Goal: Complete application form: Complete application form

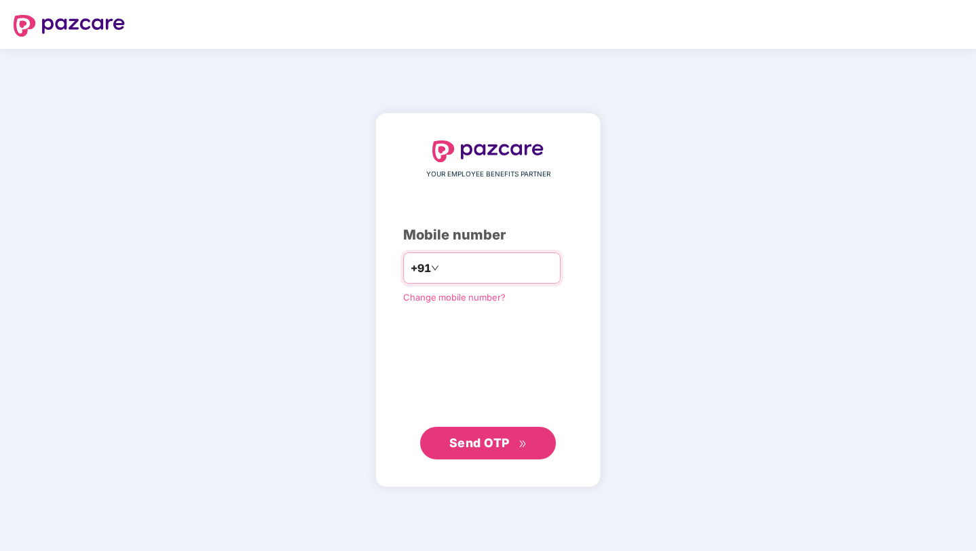
type input "*"
type input "**********"
click at [417, 380] on div "**********" at bounding box center [488, 299] width 170 height 319
click at [463, 266] on input "**********" at bounding box center [497, 268] width 111 height 22
click at [476, 267] on input "**********" at bounding box center [497, 268] width 111 height 22
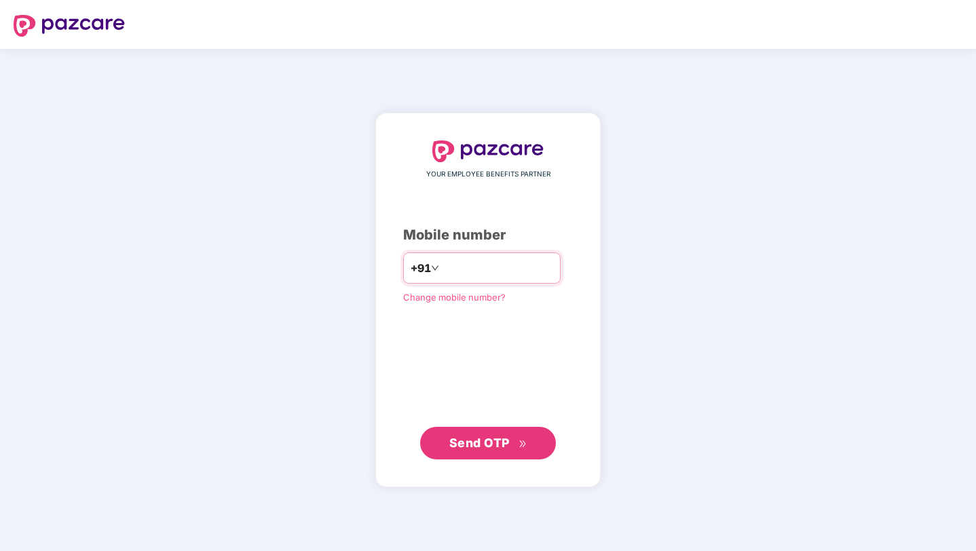
click at [489, 267] on input "**********" at bounding box center [497, 268] width 111 height 22
click at [502, 267] on input "**********" at bounding box center [497, 268] width 111 height 22
click at [485, 455] on button "Send OTP" at bounding box center [488, 443] width 136 height 33
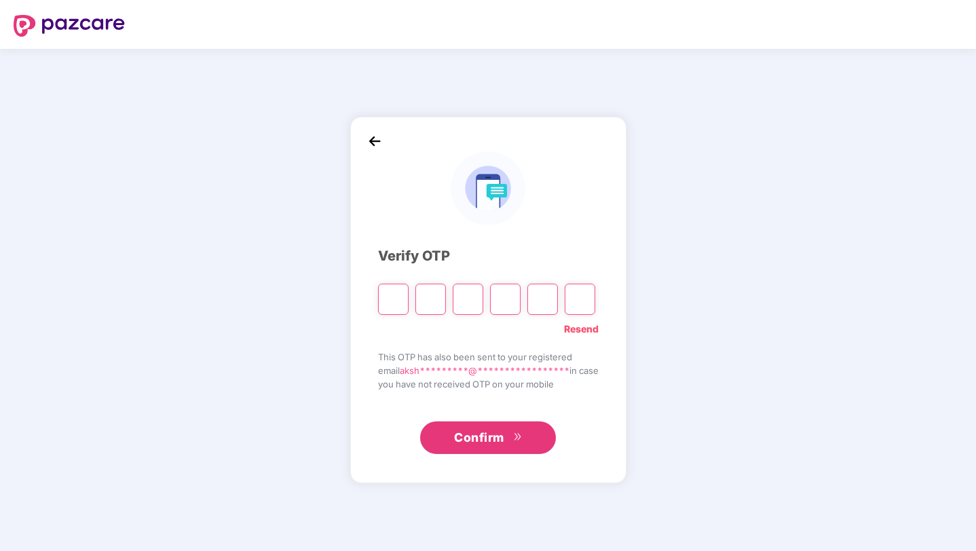
type input "*"
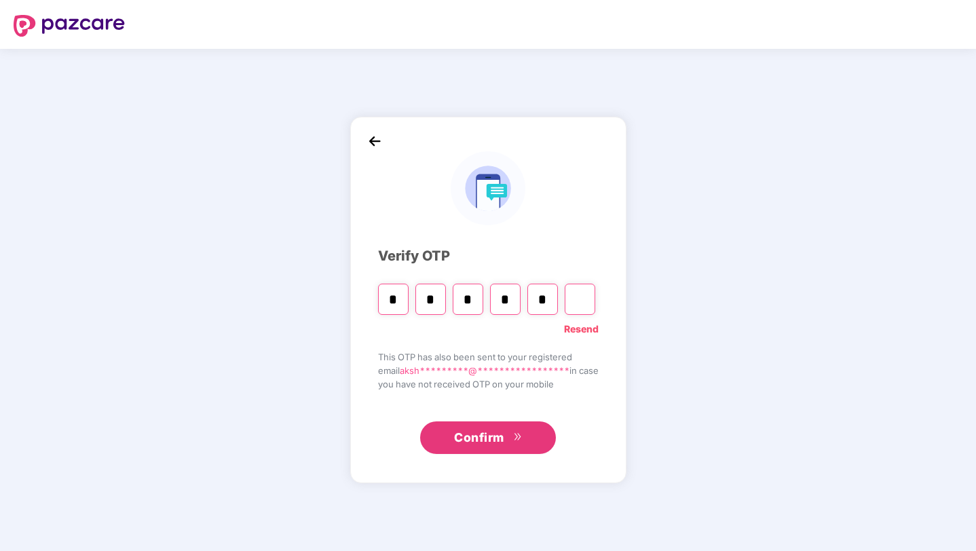
type input "*"
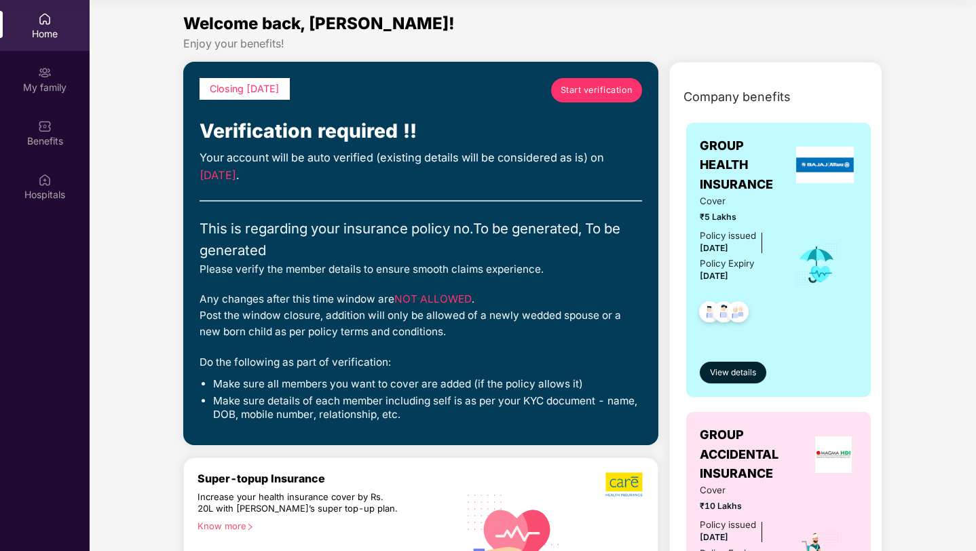
click at [587, 83] on span "Start verification" at bounding box center [597, 90] width 72 height 14
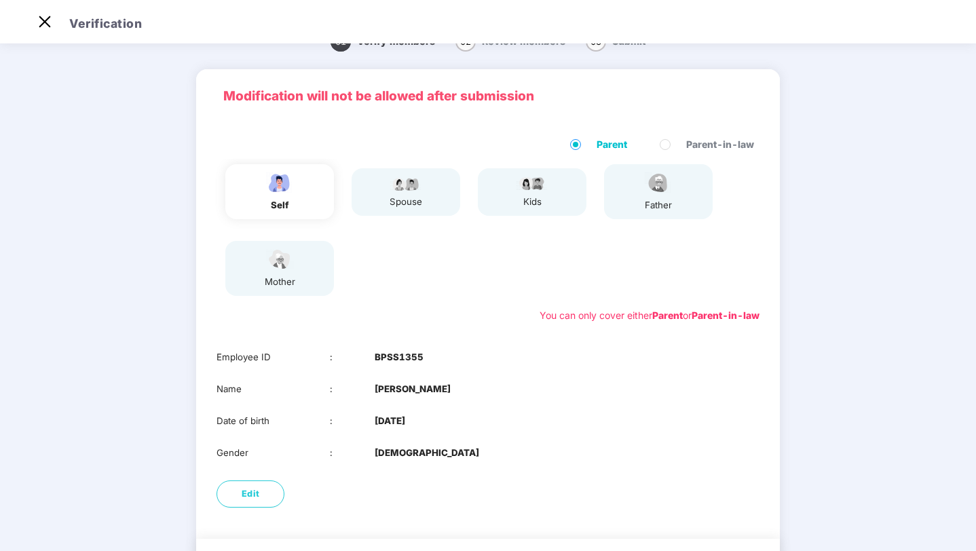
scroll to position [9, 0]
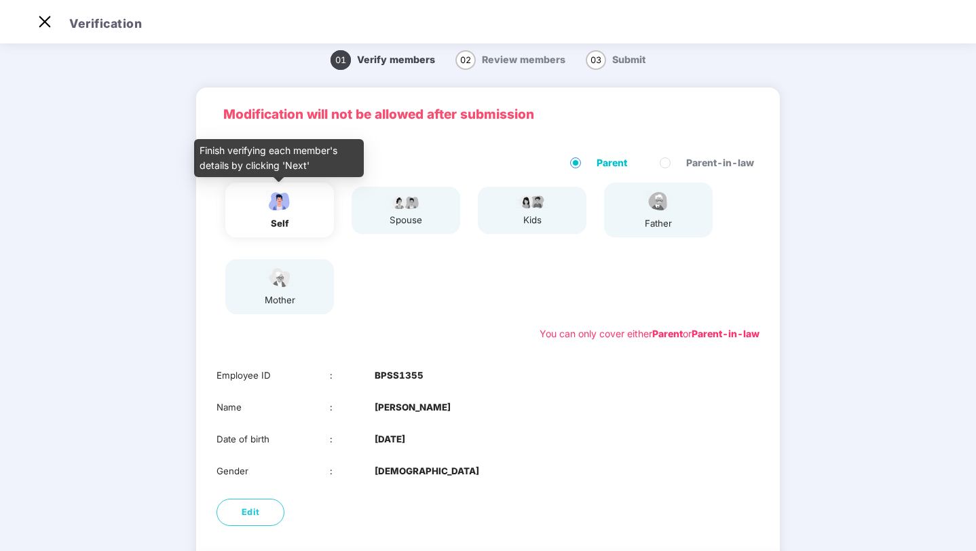
click at [295, 218] on div "self" at bounding box center [280, 224] width 34 height 14
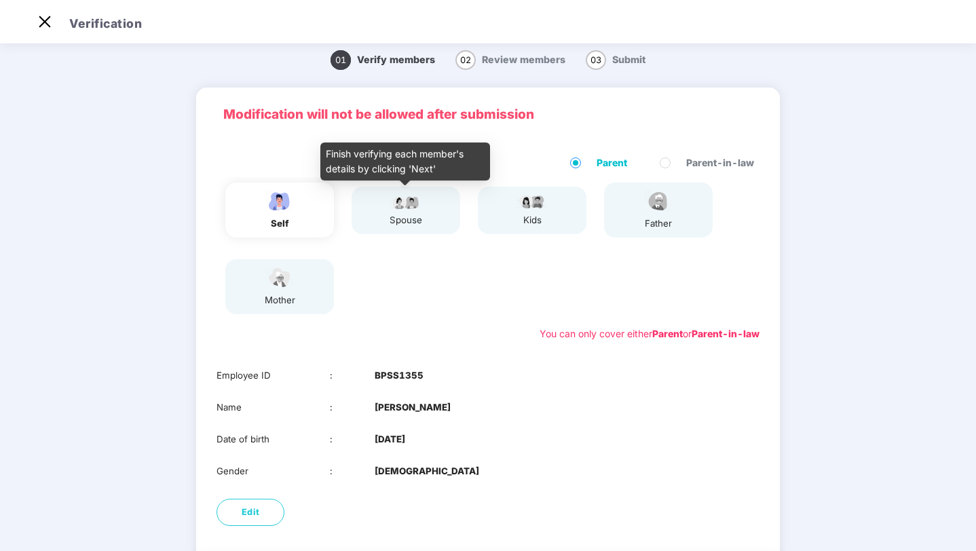
click at [403, 204] on img at bounding box center [406, 201] width 34 height 16
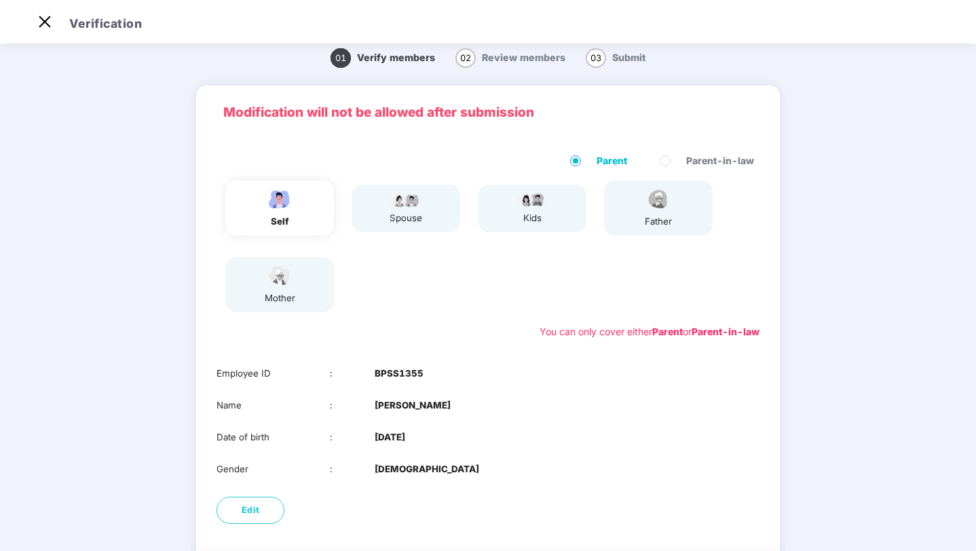
scroll to position [0, 0]
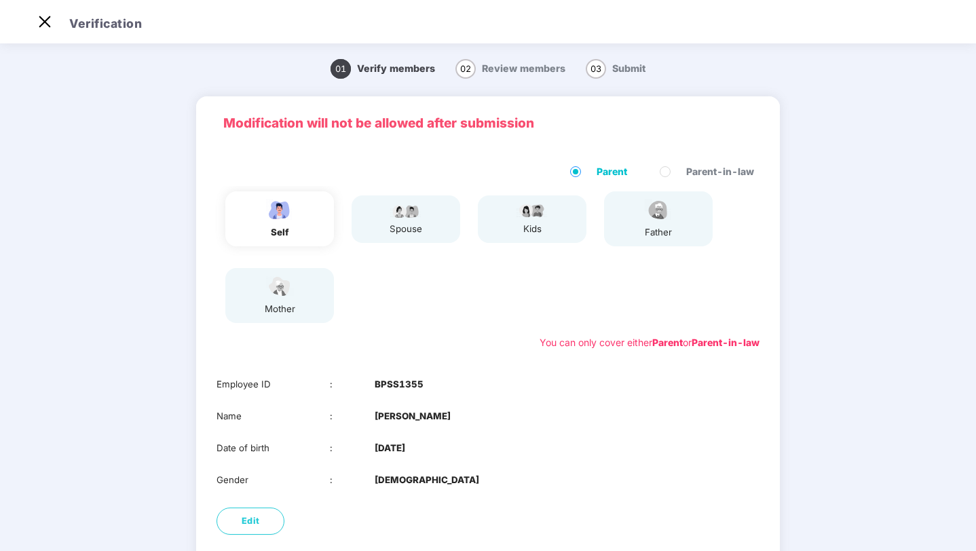
click at [483, 69] on span "Review members" at bounding box center [523, 68] width 83 height 12
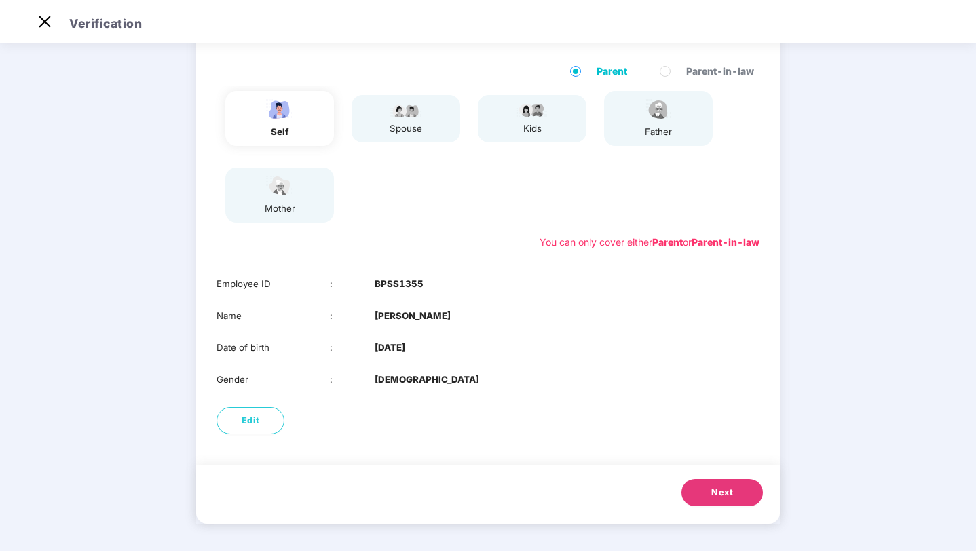
click at [700, 485] on button "Next" at bounding box center [721, 492] width 81 height 27
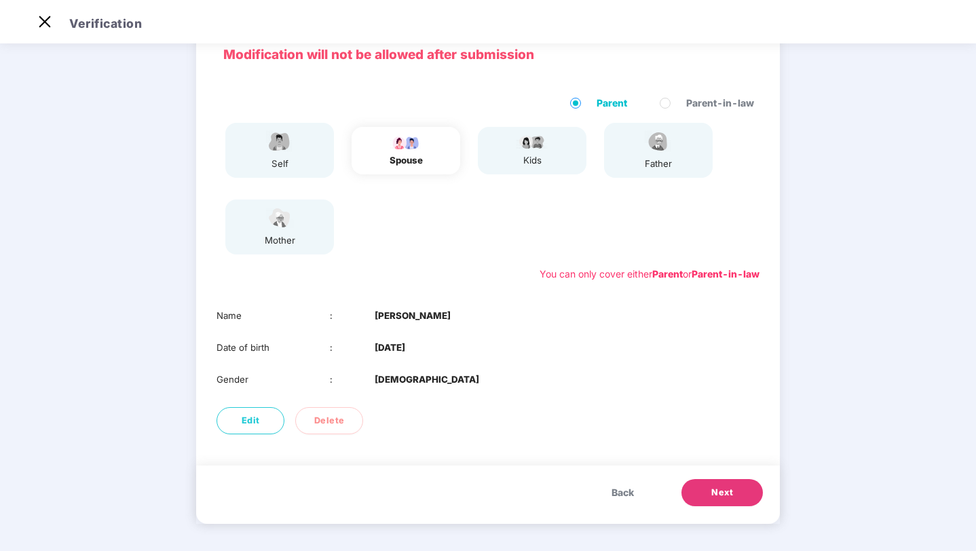
scroll to position [69, 0]
click at [717, 487] on span "Next" at bounding box center [722, 493] width 22 height 14
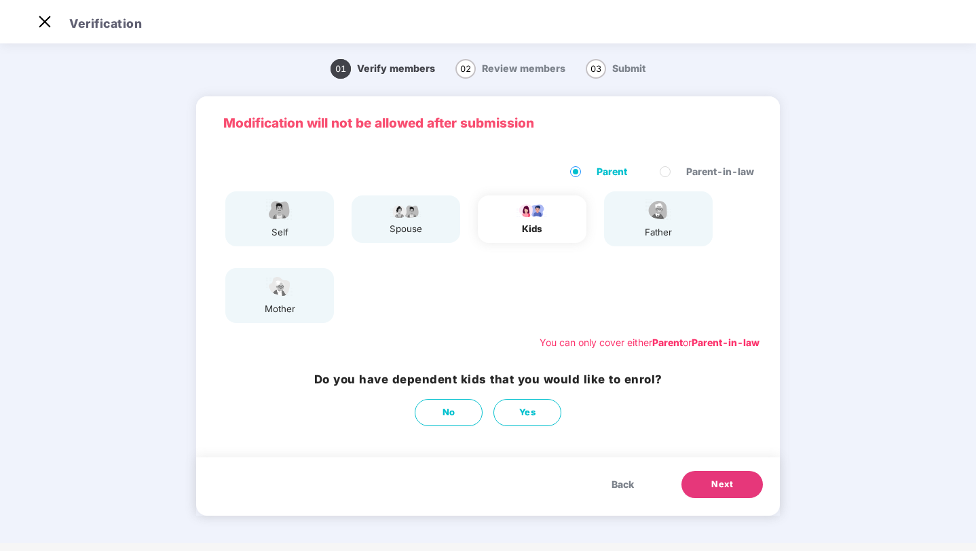
click at [717, 484] on span "Next" at bounding box center [722, 485] width 22 height 14
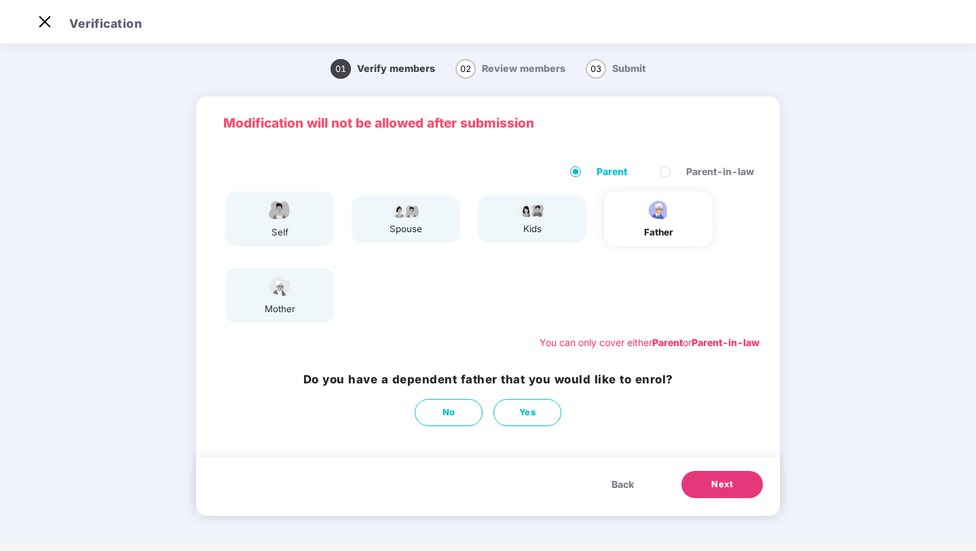
click at [717, 484] on span "Next" at bounding box center [722, 485] width 22 height 14
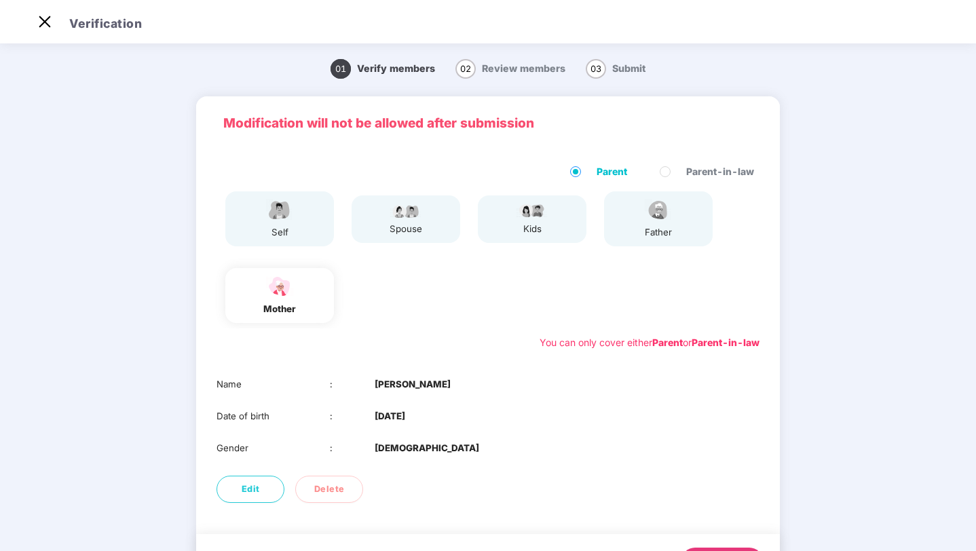
scroll to position [69, 0]
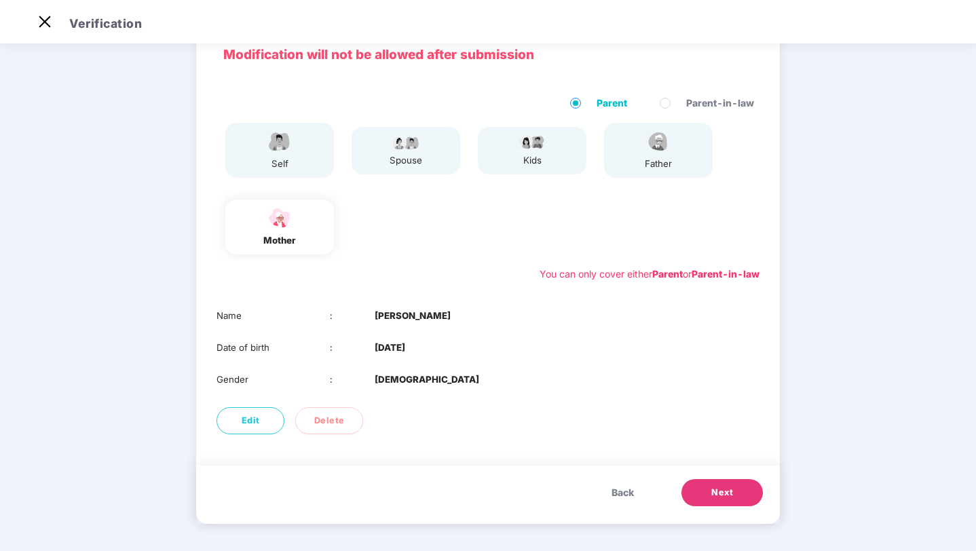
click at [616, 477] on div "Back Next" at bounding box center [488, 495] width 584 height 58
click at [616, 490] on span "Back" at bounding box center [623, 492] width 22 height 15
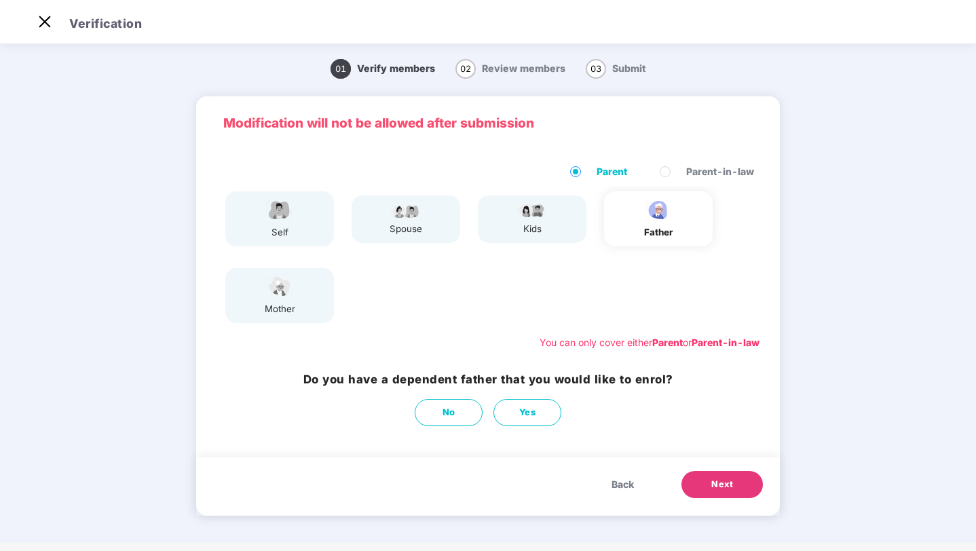
scroll to position [0, 0]
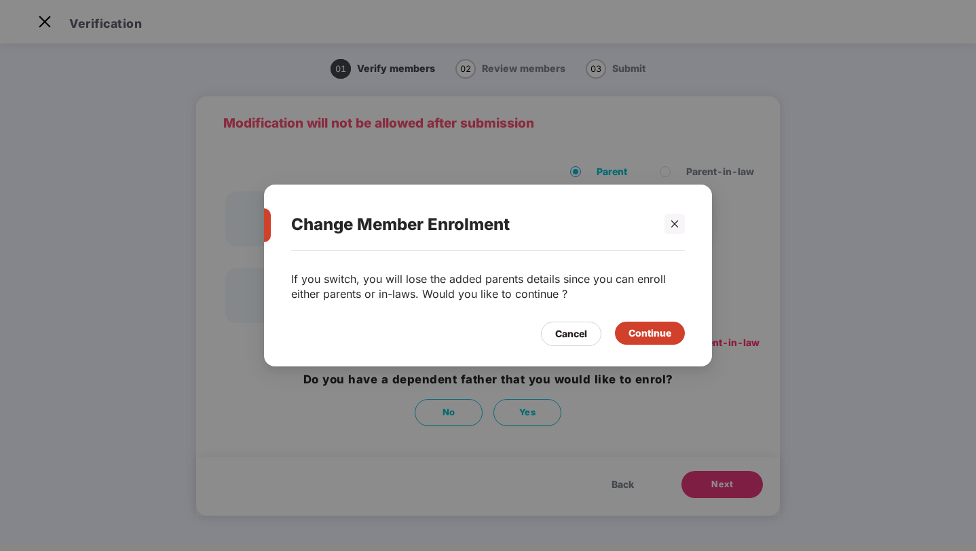
click at [666, 237] on div "Change Member Enrolment" at bounding box center [488, 224] width 394 height 53
click at [666, 228] on div at bounding box center [674, 224] width 20 height 20
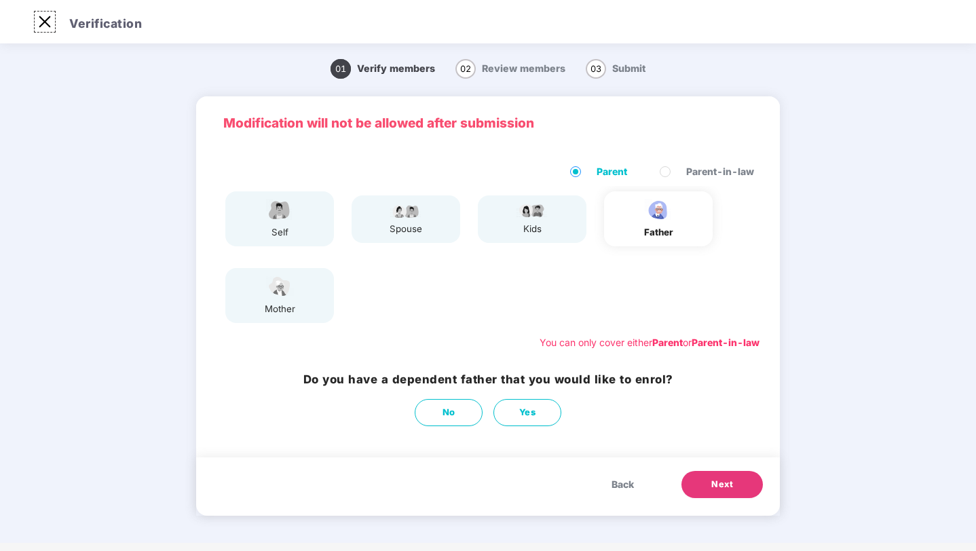
click at [48, 22] on img at bounding box center [45, 22] width 22 height 22
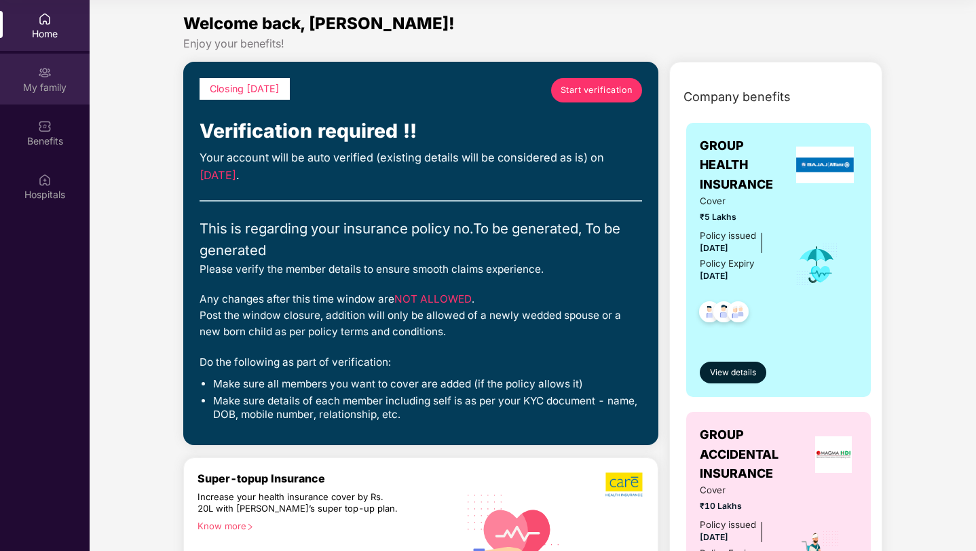
click at [52, 79] on div "My family" at bounding box center [45, 79] width 90 height 51
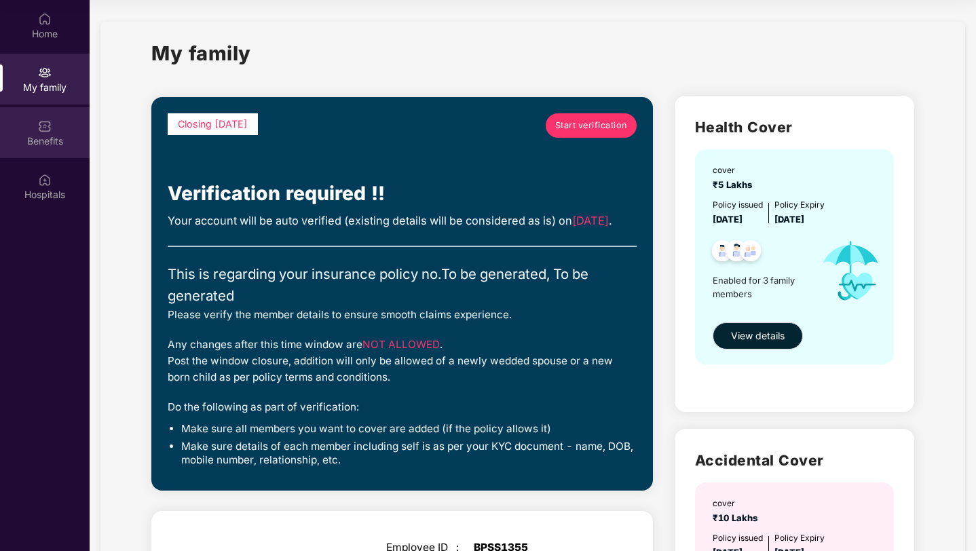
click at [48, 136] on div "Benefits" at bounding box center [45, 141] width 90 height 14
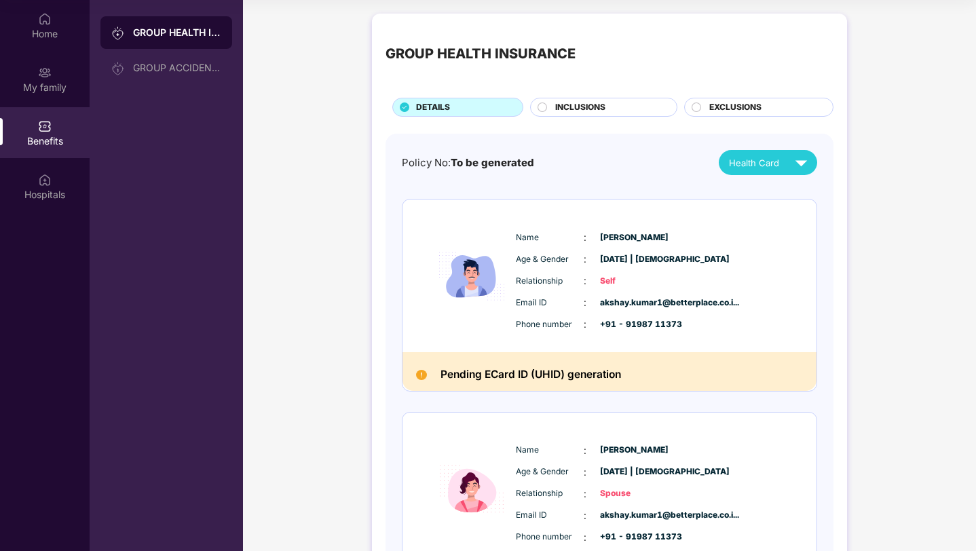
click at [575, 109] on span "INCLUSIONS" at bounding box center [580, 107] width 50 height 13
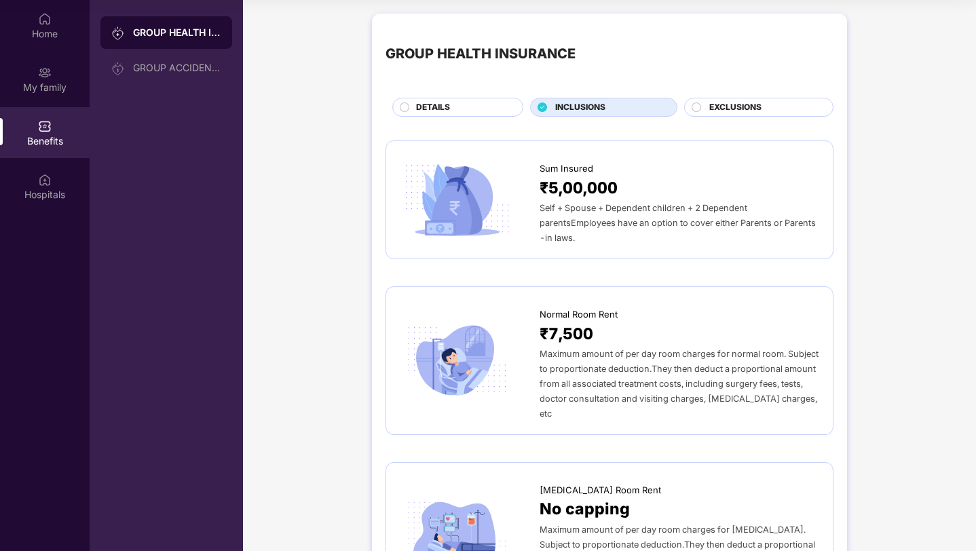
click at [485, 322] on img at bounding box center [457, 361] width 115 height 80
click at [746, 110] on span "EXCLUSIONS" at bounding box center [735, 107] width 52 height 13
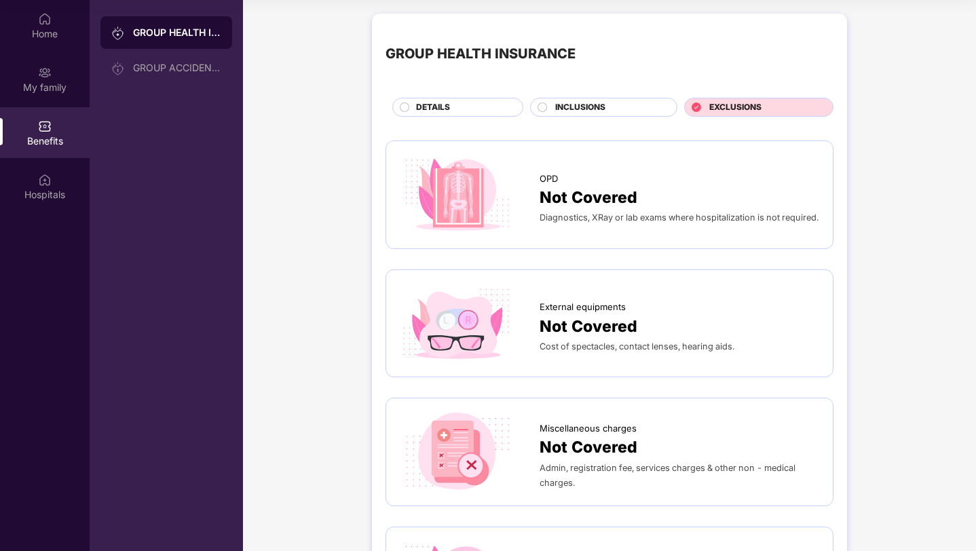
click at [598, 83] on div "GROUP HEALTH INSURANCE DETAILS INCLUSIONS EXCLUSIONS" at bounding box center [610, 72] width 448 height 90
click at [562, 112] on span "INCLUSIONS" at bounding box center [580, 107] width 50 height 13
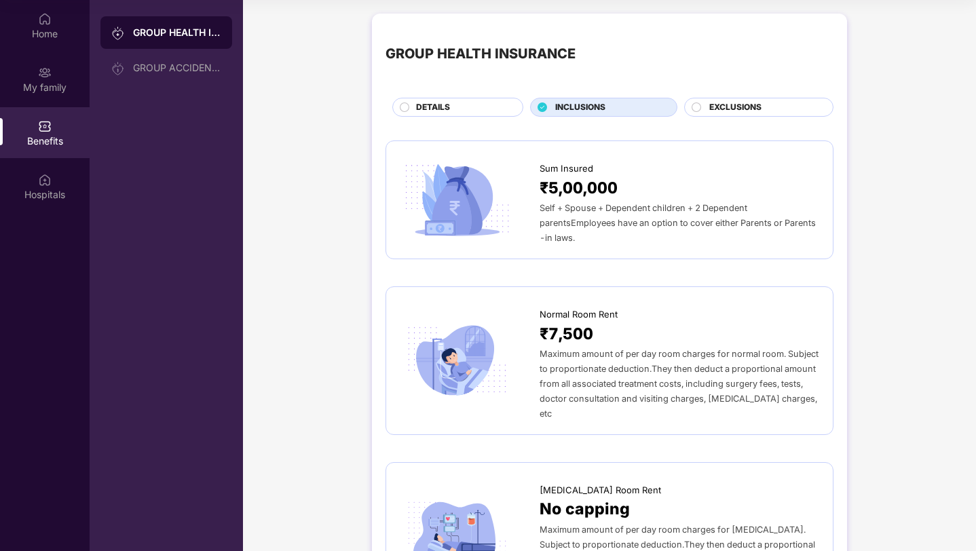
click at [419, 111] on span "DETAILS" at bounding box center [433, 107] width 34 height 13
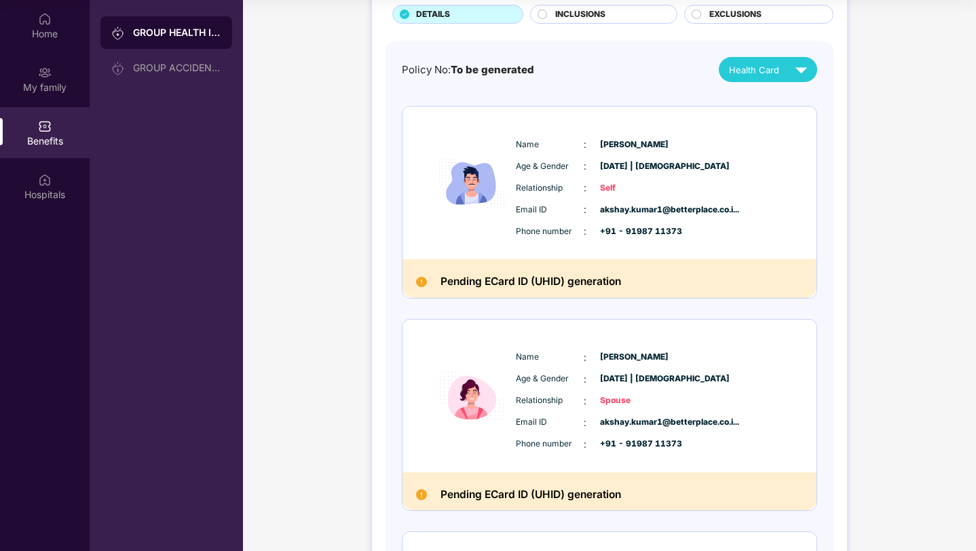
scroll to position [121, 0]
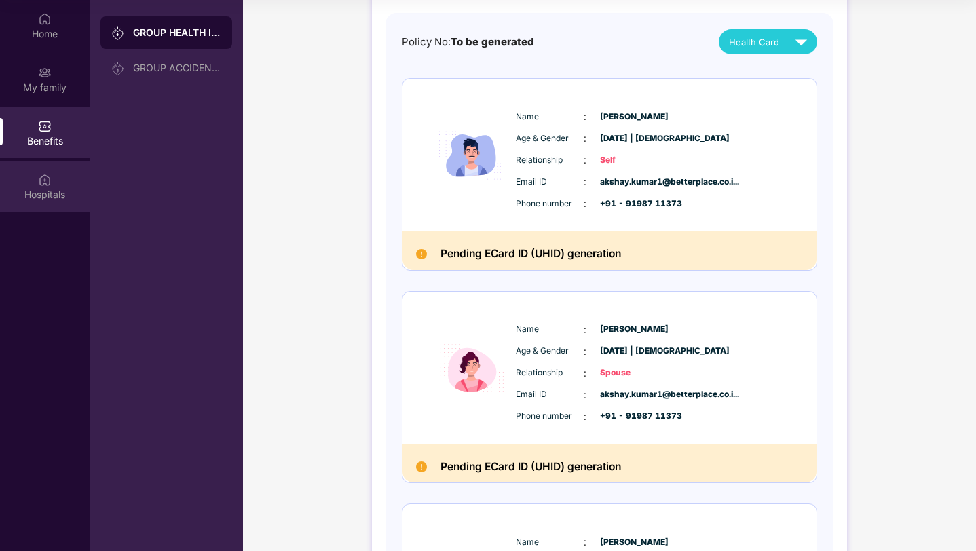
click at [27, 193] on div "Hospitals" at bounding box center [45, 195] width 90 height 14
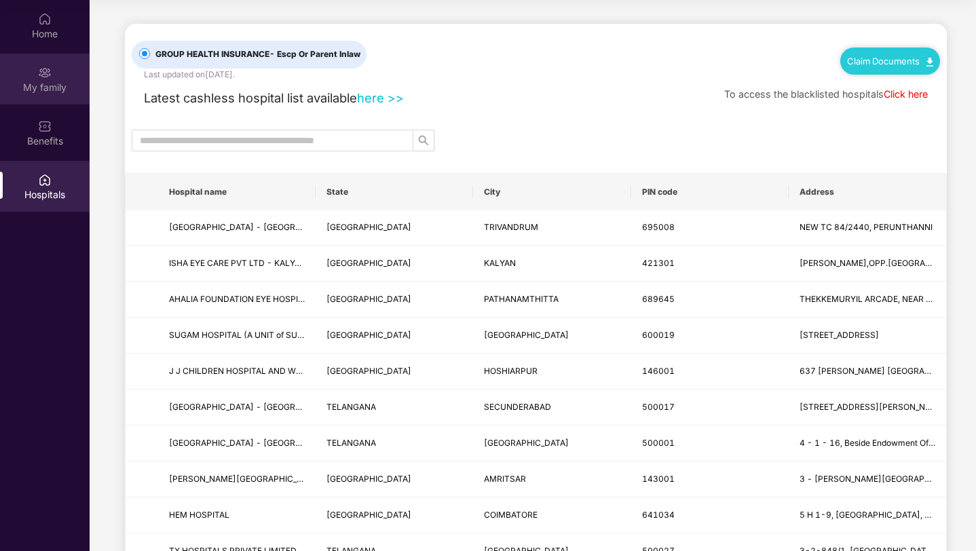
click at [36, 88] on div "My family" at bounding box center [45, 88] width 90 height 14
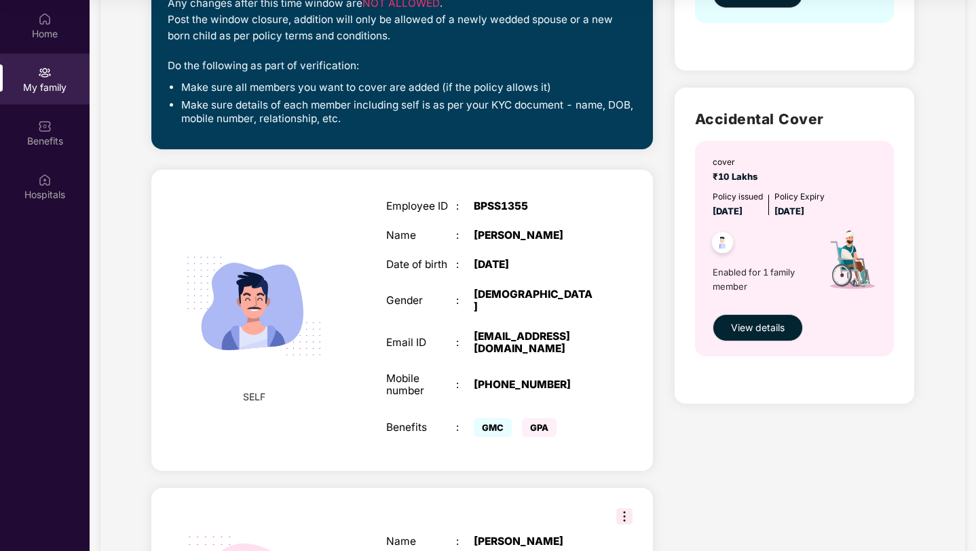
scroll to position [345, 0]
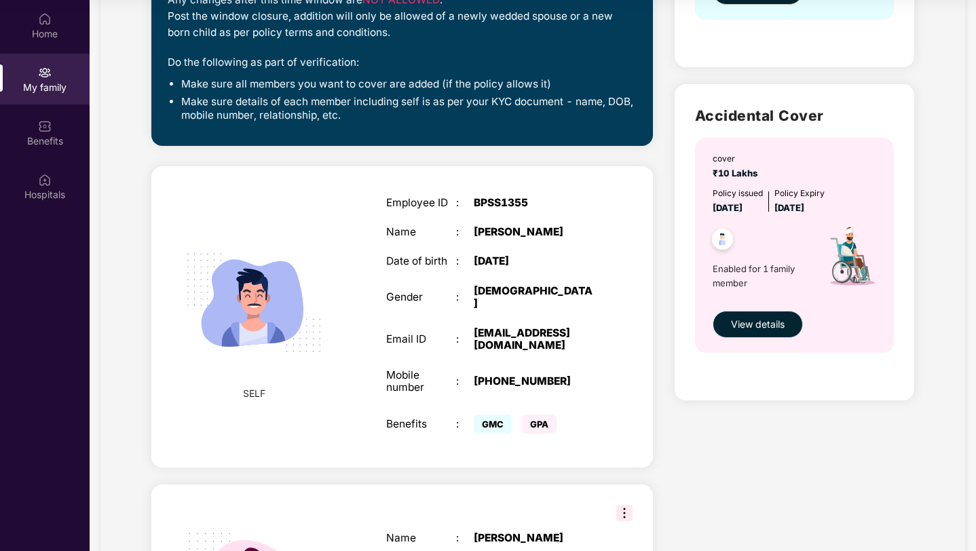
click at [732, 326] on span "View details" at bounding box center [758, 324] width 54 height 15
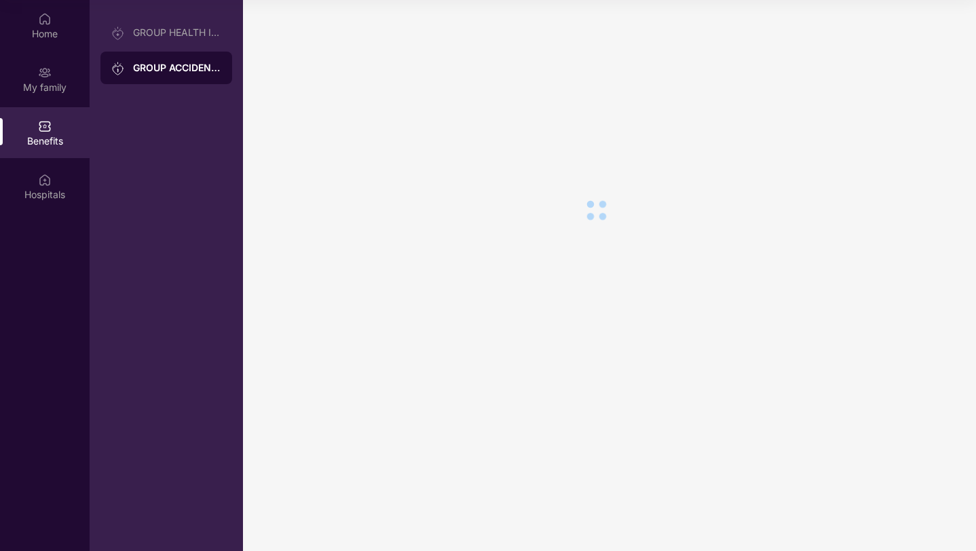
scroll to position [0, 0]
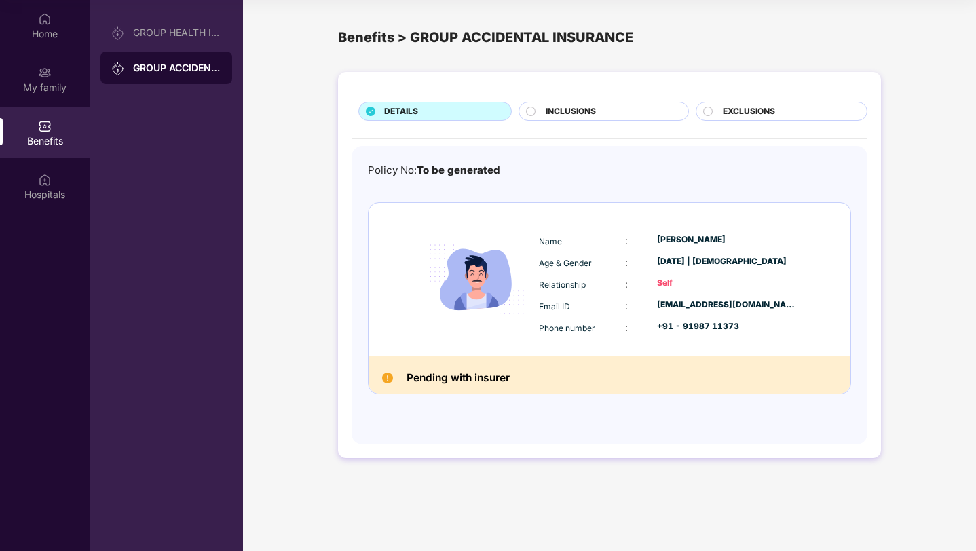
click at [599, 107] on div "INCLUSIONS" at bounding box center [610, 112] width 142 height 15
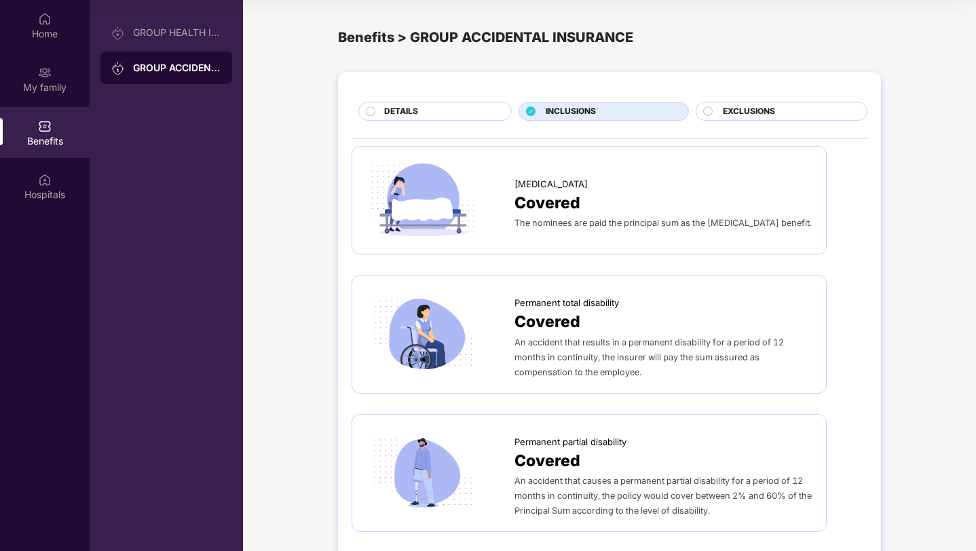
click at [485, 110] on div "DETAILS" at bounding box center [440, 112] width 127 height 15
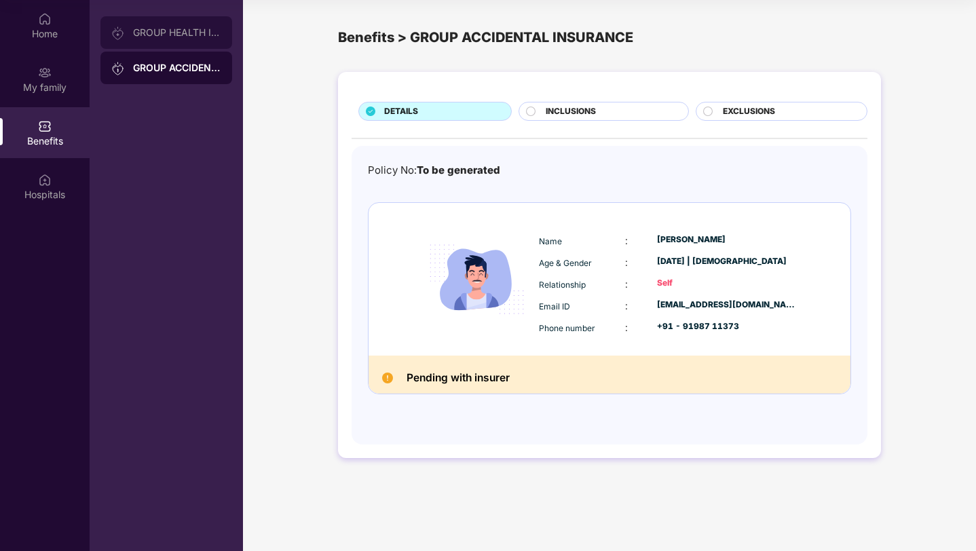
click at [170, 32] on div "GROUP HEALTH INSURANCE" at bounding box center [177, 32] width 88 height 11
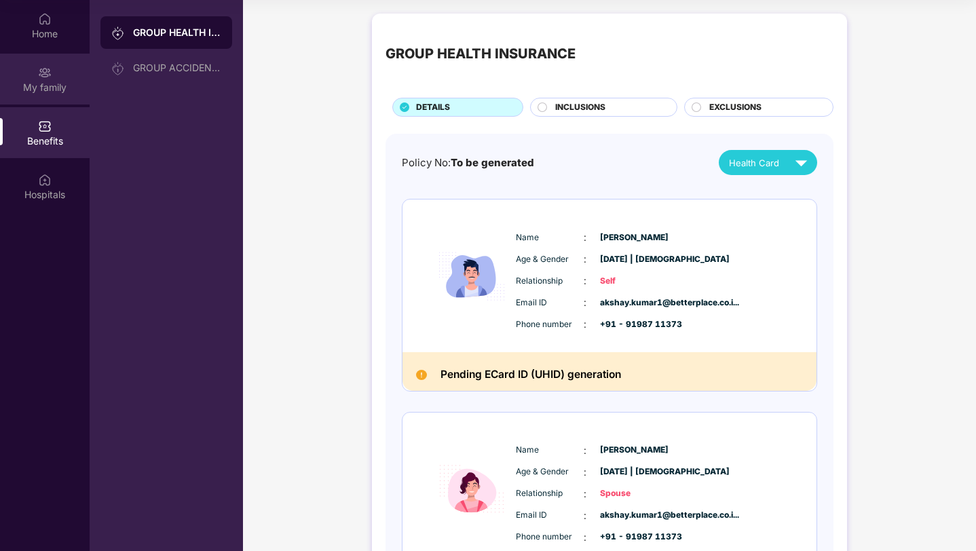
click at [54, 97] on div "My family" at bounding box center [45, 79] width 90 height 51
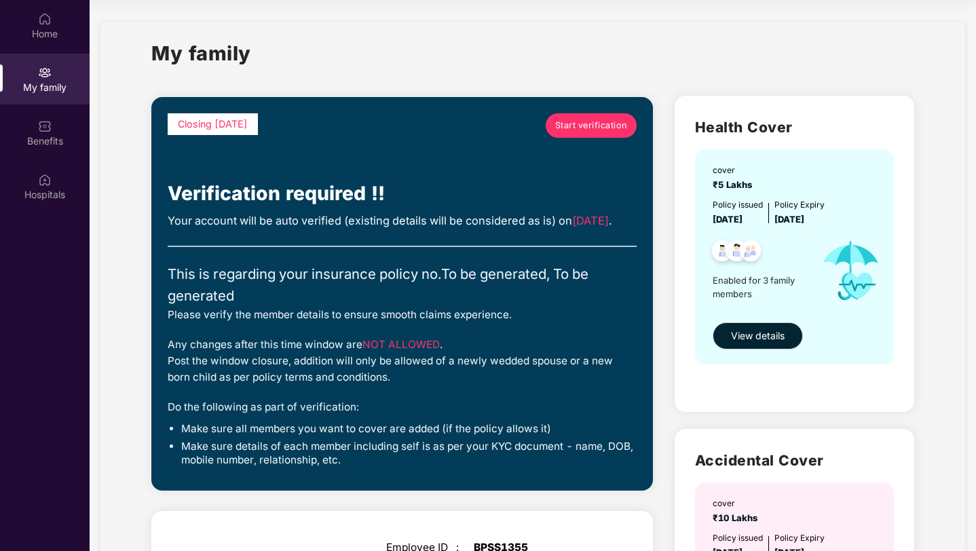
click at [557, 124] on span "Start verification" at bounding box center [591, 126] width 72 height 14
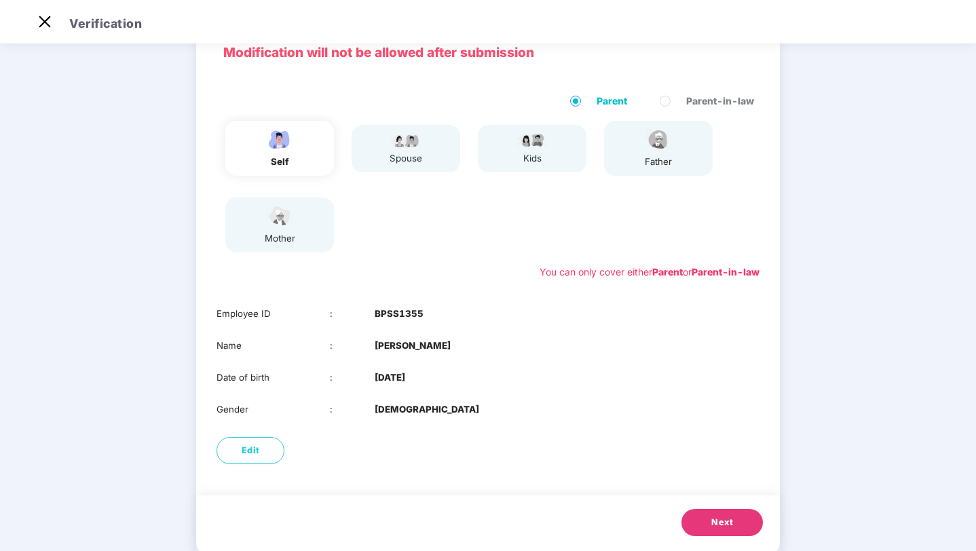
scroll to position [100, 0]
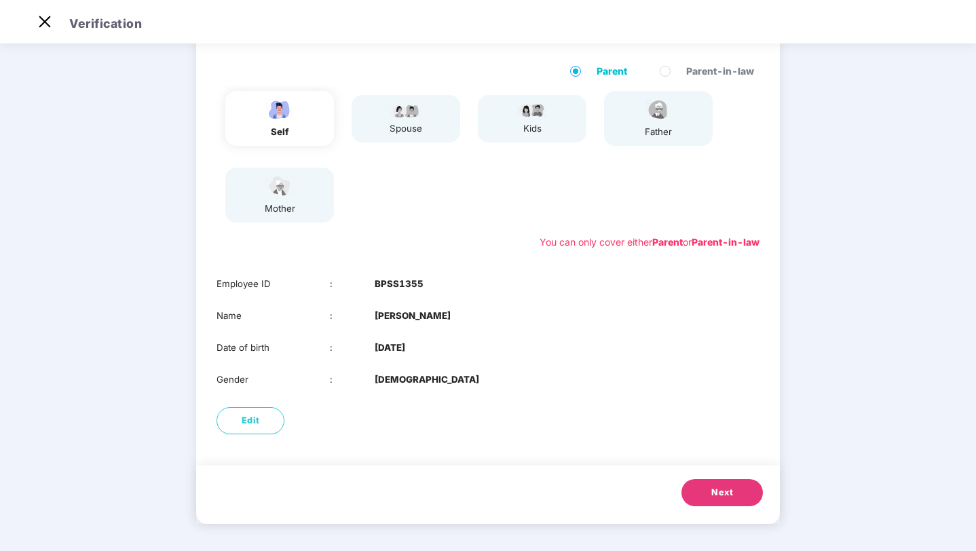
click at [721, 487] on span "Next" at bounding box center [722, 493] width 22 height 14
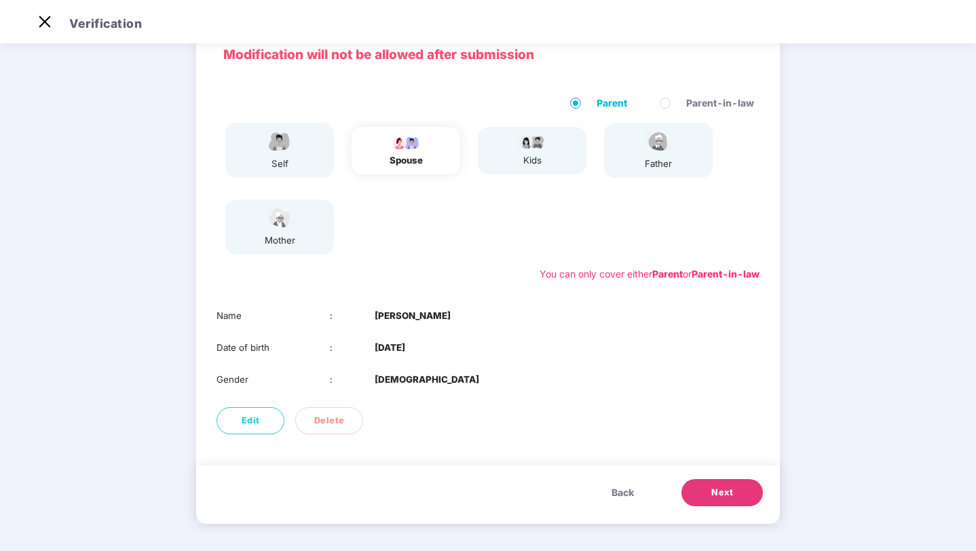
scroll to position [69, 0]
click at [700, 492] on button "Next" at bounding box center [721, 492] width 81 height 27
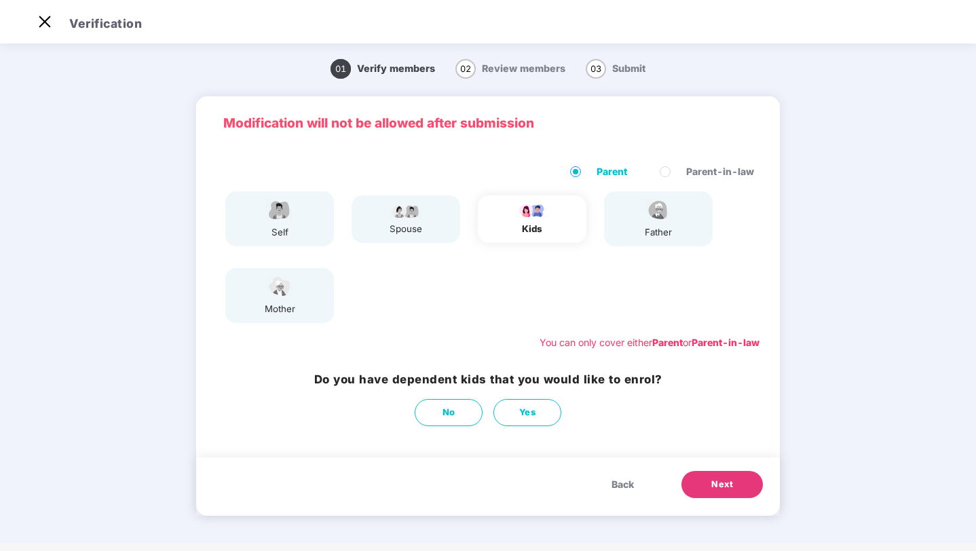
scroll to position [0, 0]
click at [702, 483] on button "Next" at bounding box center [721, 484] width 81 height 27
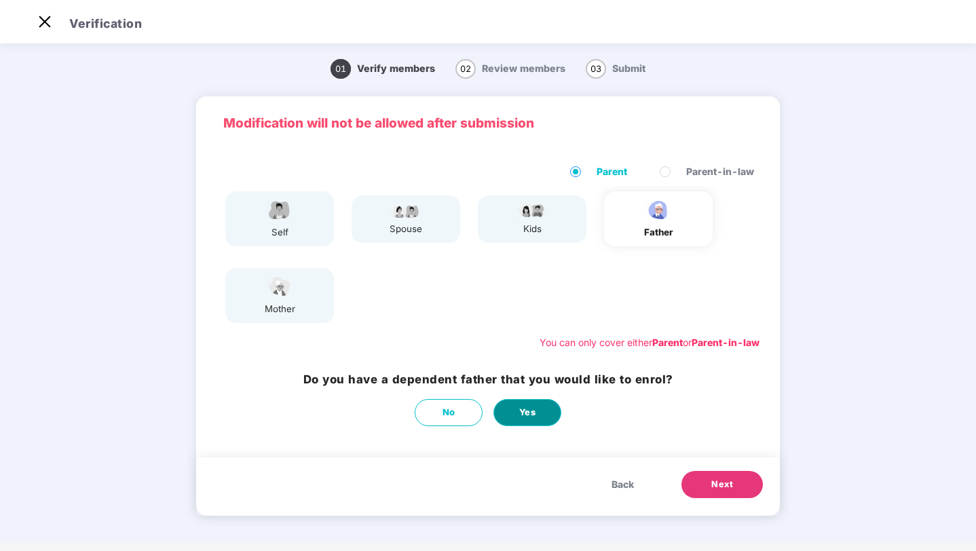
click at [549, 418] on button "Yes" at bounding box center [527, 412] width 68 height 27
select select "****"
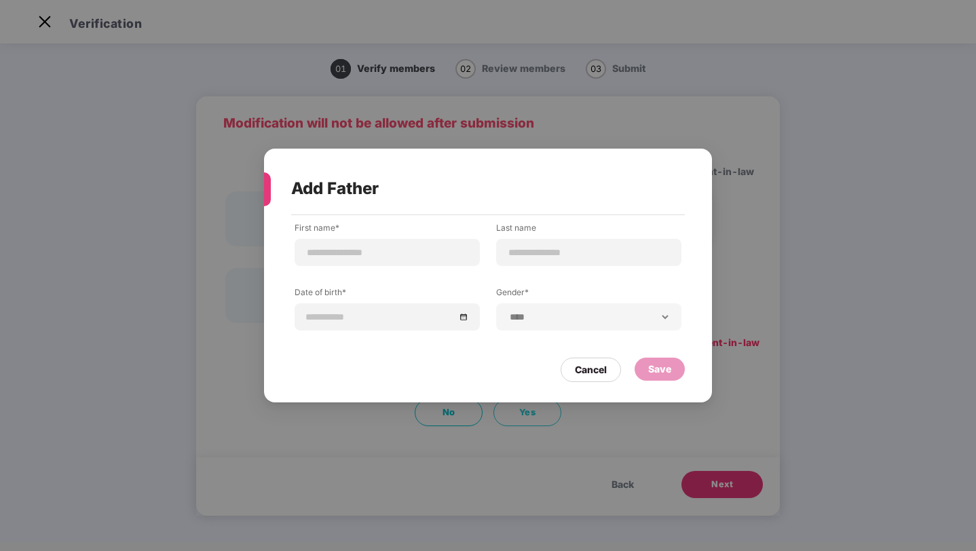
click at [547, 309] on div "**********" at bounding box center [588, 316] width 185 height 27
click at [592, 380] on div "Cancel" at bounding box center [591, 370] width 60 height 24
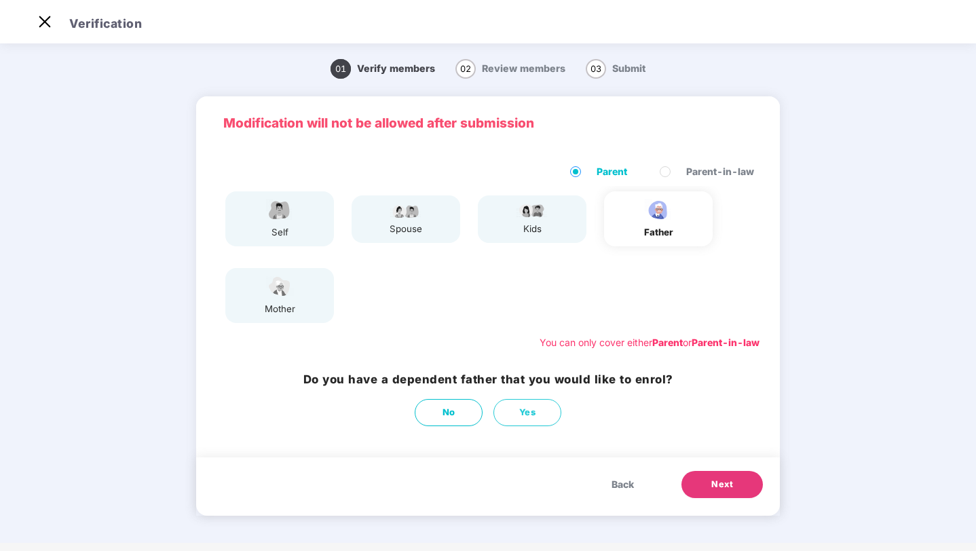
click at [736, 487] on button "Next" at bounding box center [721, 484] width 81 height 27
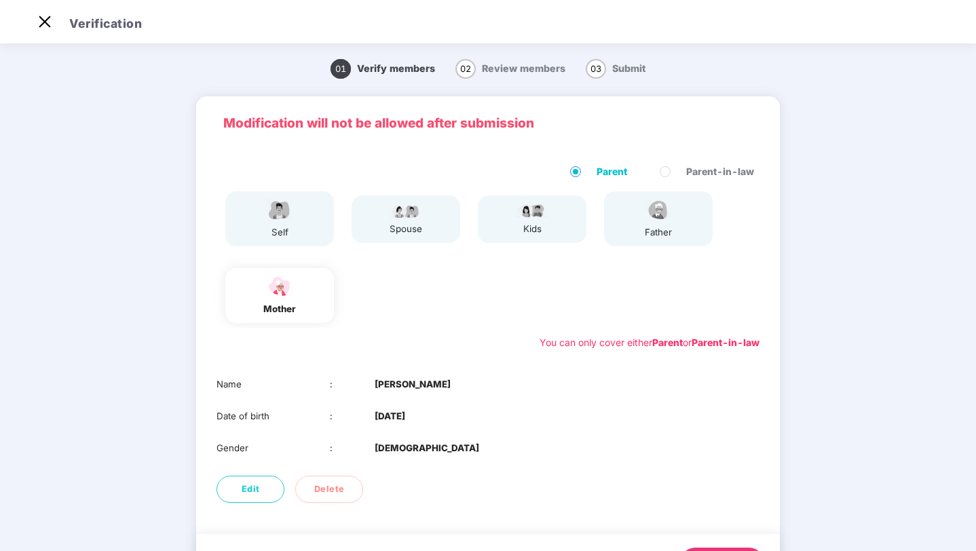
scroll to position [69, 0]
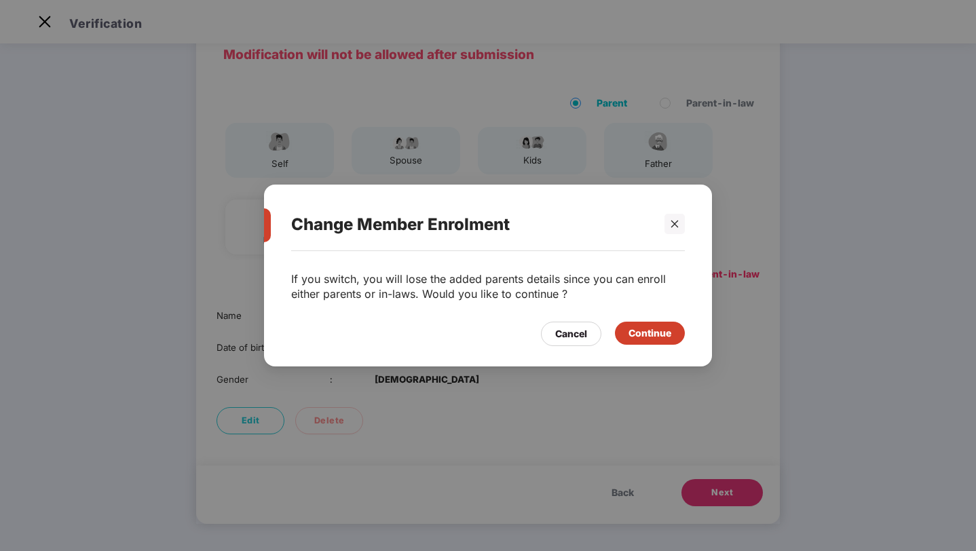
click at [646, 328] on div "Continue" at bounding box center [649, 333] width 43 height 15
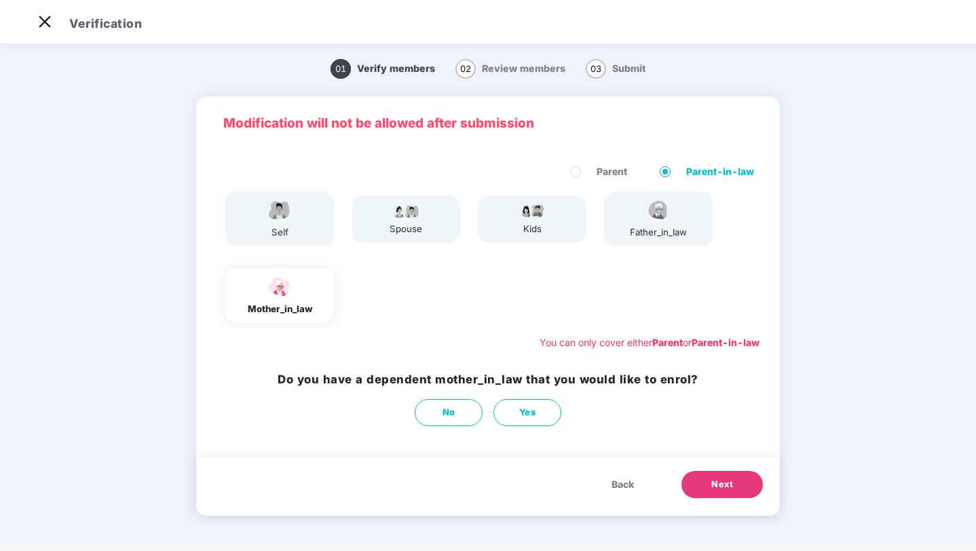
click at [645, 228] on div "father_in_law" at bounding box center [658, 232] width 57 height 14
click at [586, 177] on label "Parent" at bounding box center [601, 171] width 62 height 15
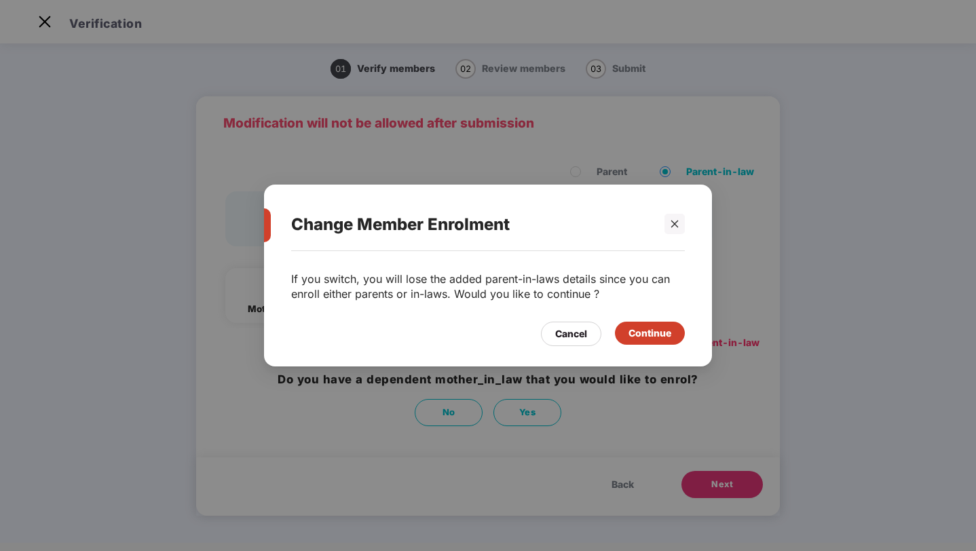
click at [657, 339] on div "Continue" at bounding box center [649, 333] width 43 height 15
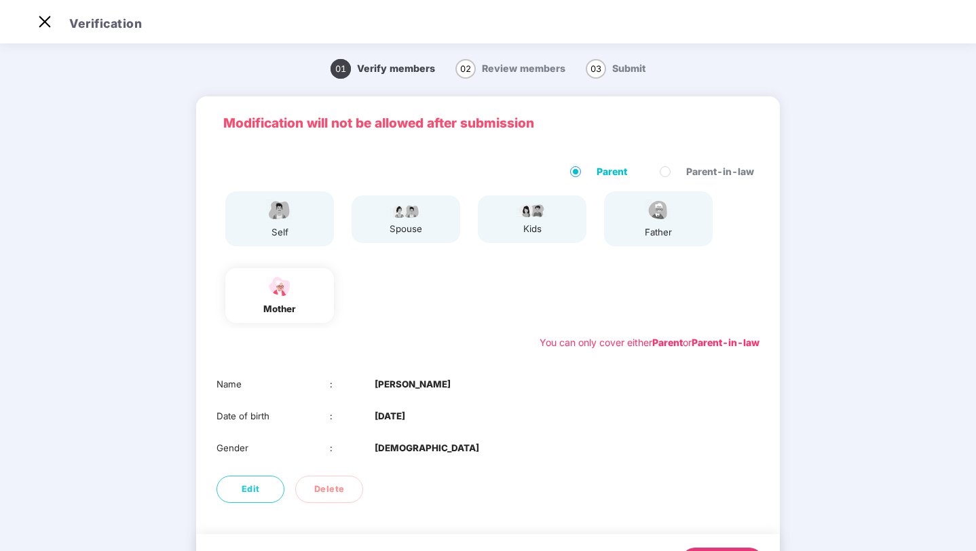
scroll to position [69, 0]
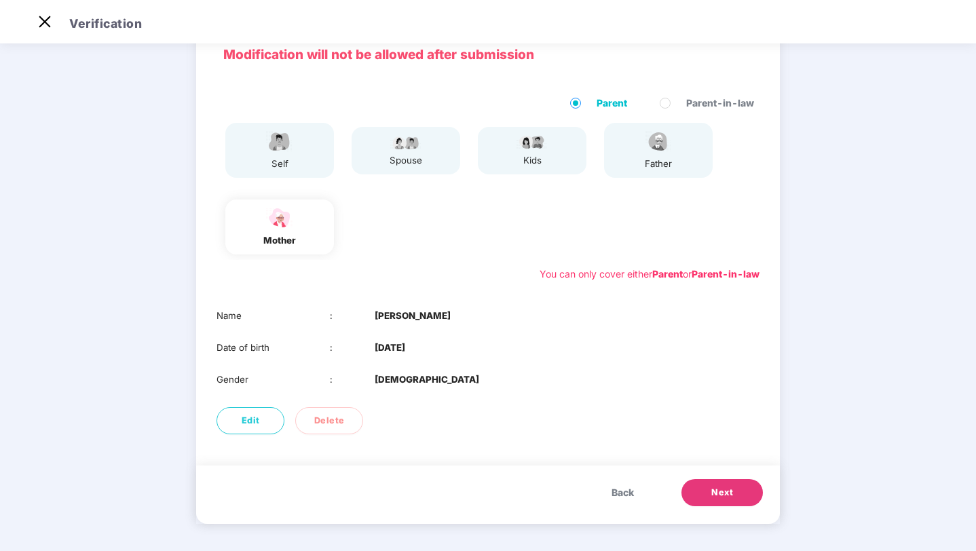
click at [721, 485] on button "Next" at bounding box center [721, 492] width 81 height 27
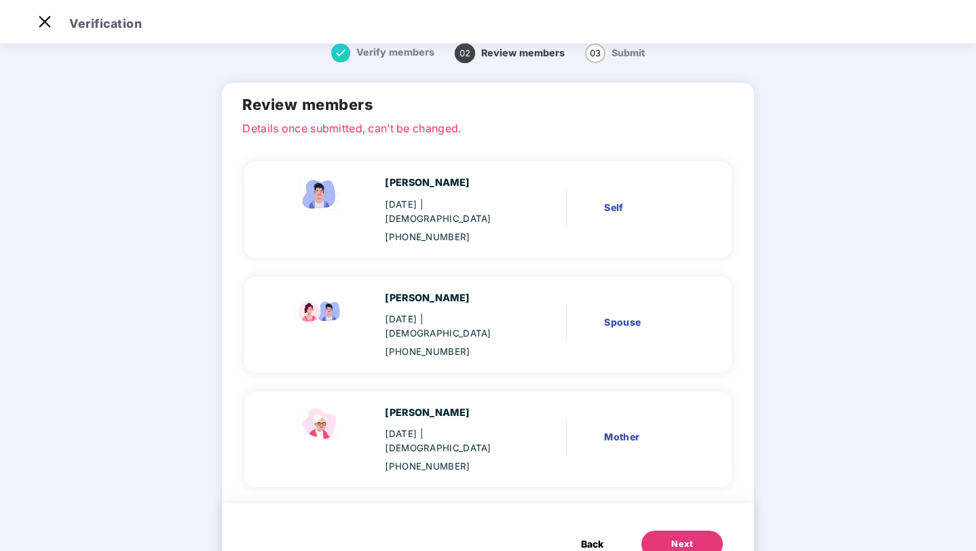
scroll to position [26, 0]
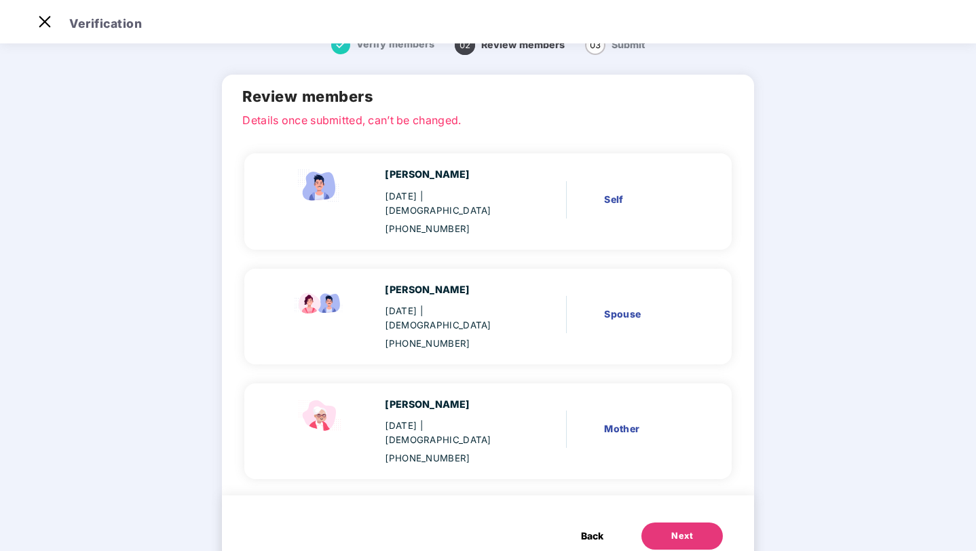
click at [671, 529] on div "Next" at bounding box center [682, 536] width 22 height 14
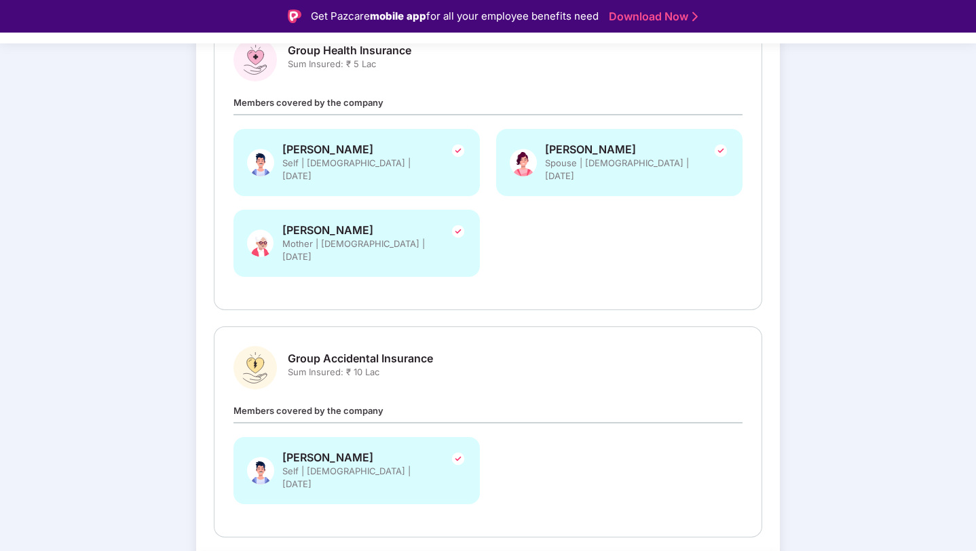
scroll to position [240, 0]
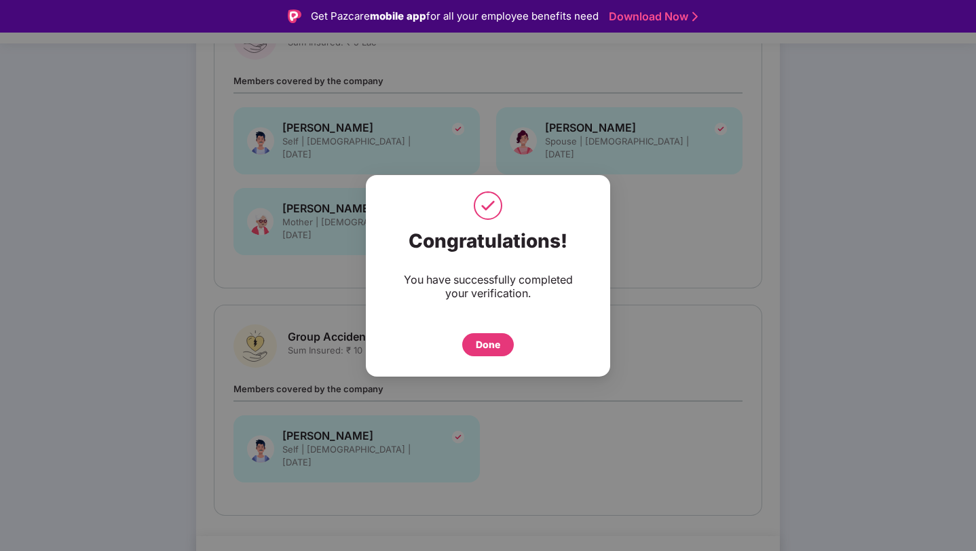
click at [493, 356] on div "Congratulations! You have successfully completed your verification. Done" at bounding box center [488, 293] width 244 height 140
click at [491, 339] on div "Done" at bounding box center [488, 344] width 24 height 15
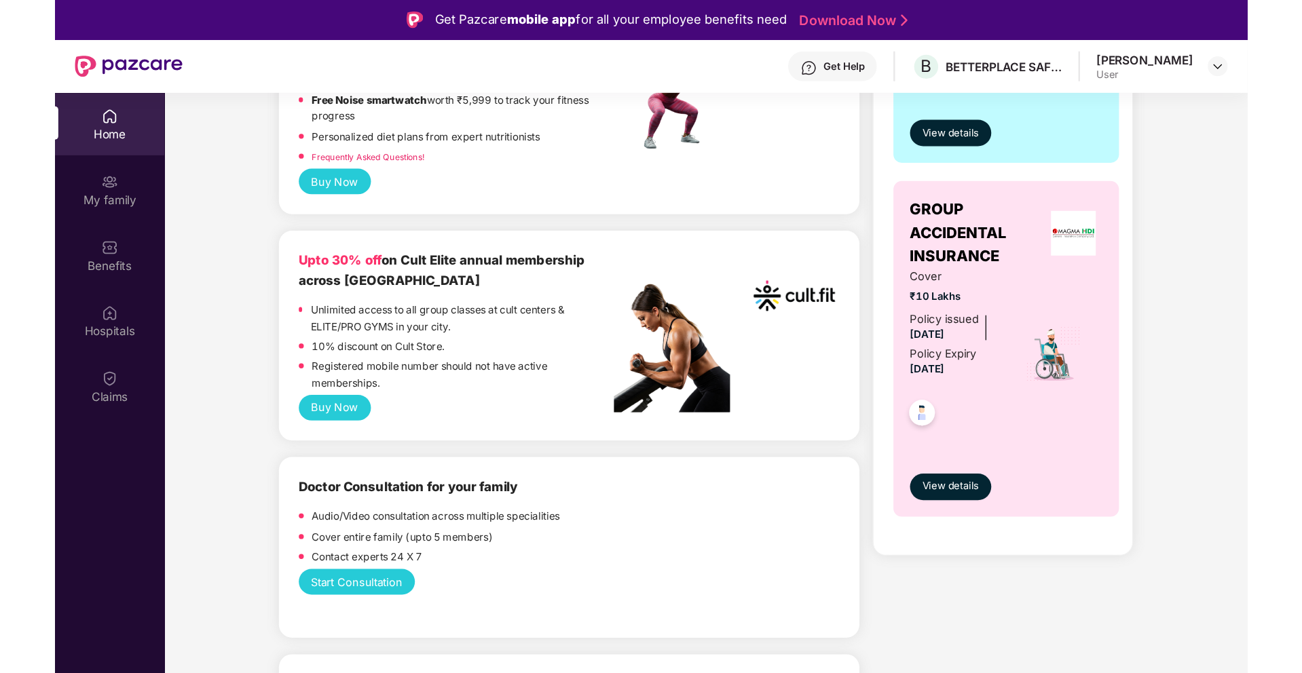
scroll to position [500, 0]
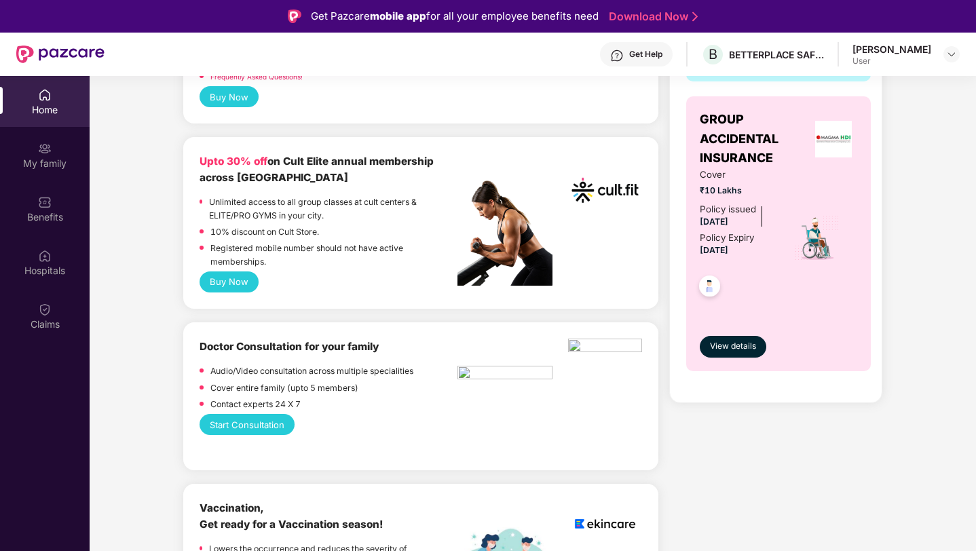
click at [219, 284] on button "Buy Now" at bounding box center [229, 281] width 59 height 21
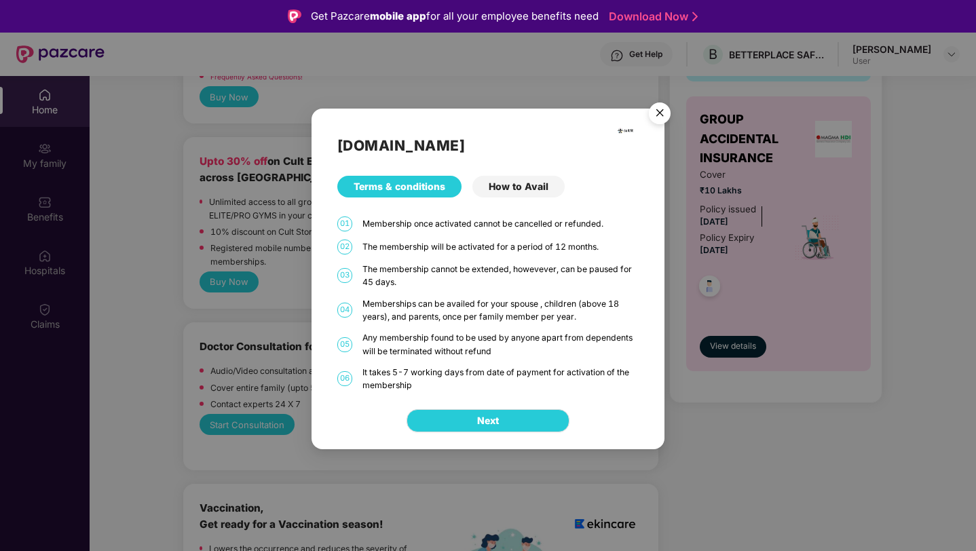
click at [502, 189] on div "How to Avail" at bounding box center [518, 187] width 92 height 22
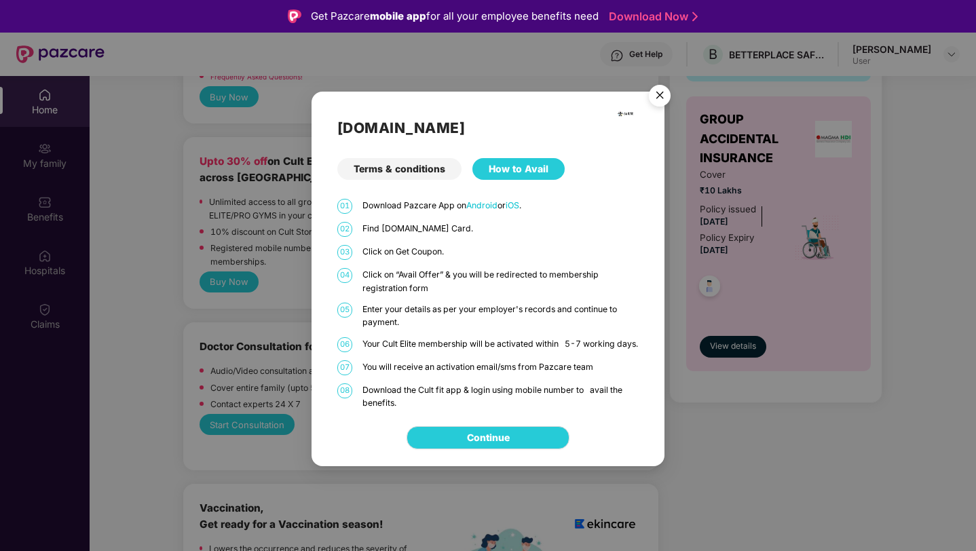
click at [406, 167] on div "Terms & conditions" at bounding box center [399, 169] width 124 height 22
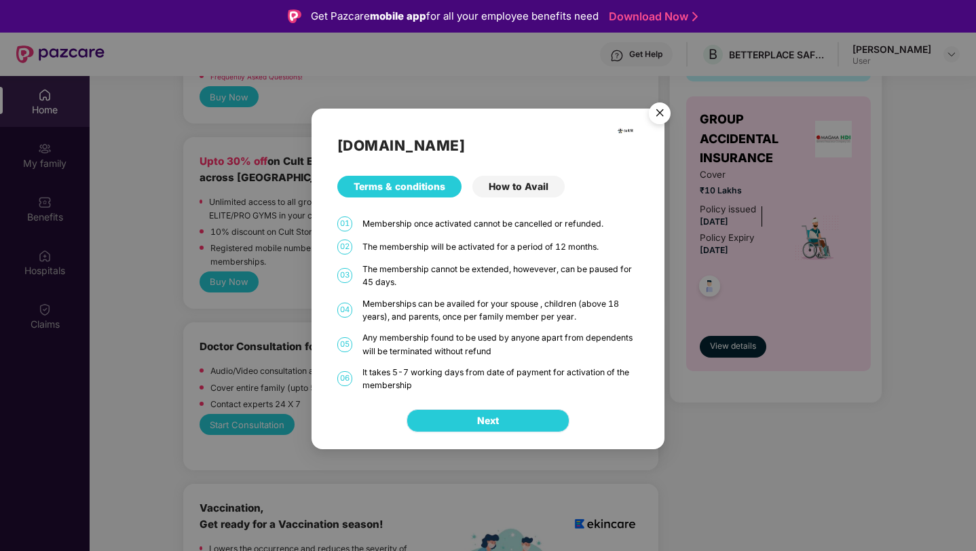
click at [437, 415] on button "Next" at bounding box center [488, 420] width 163 height 23
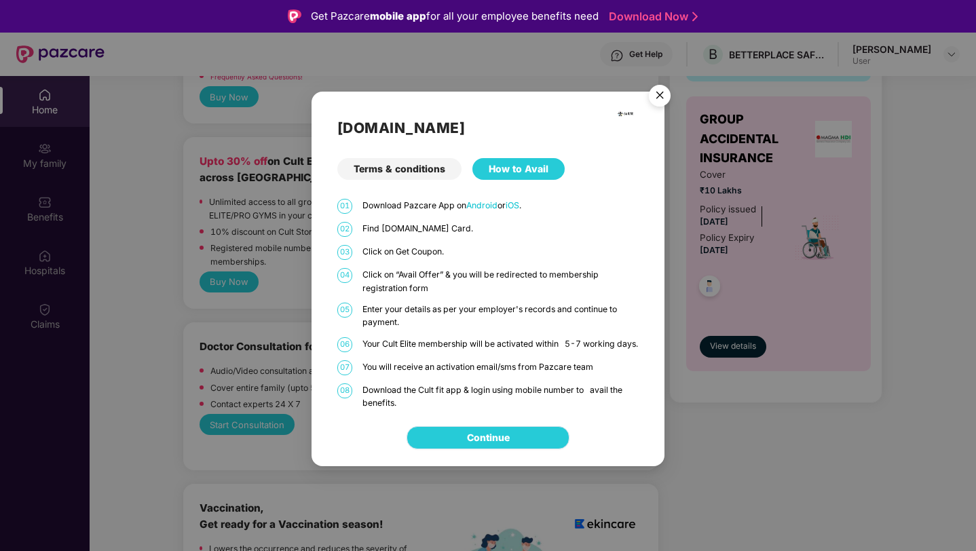
click at [467, 442] on link "Continue" at bounding box center [488, 437] width 43 height 15
